Goal: Task Accomplishment & Management: Manage account settings

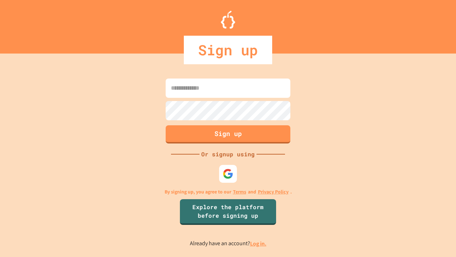
click at [259, 243] on link "Log in." at bounding box center [258, 242] width 16 height 7
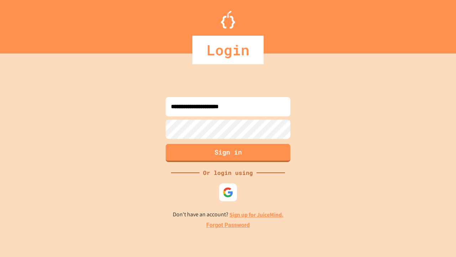
type input "**********"
